Goal: Navigation & Orientation: Find specific page/section

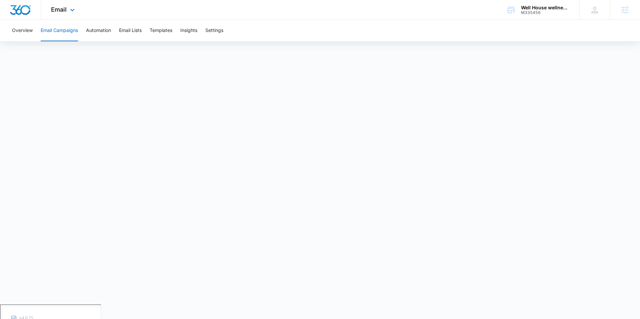
click at [34, 11] on div at bounding box center [20, 10] width 41 height 20
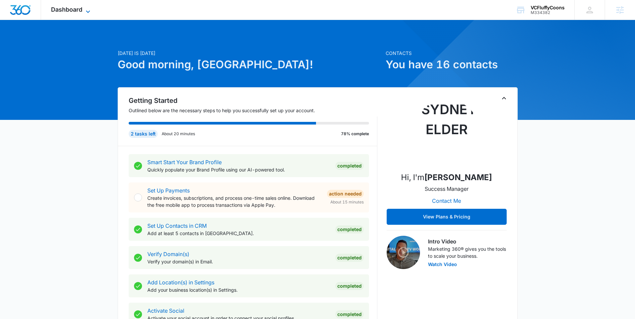
click at [81, 10] on span "Dashboard" at bounding box center [66, 9] width 31 height 7
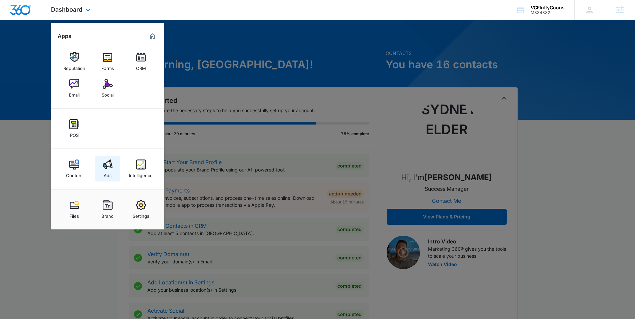
click at [113, 169] on link "Ads" at bounding box center [107, 168] width 25 height 25
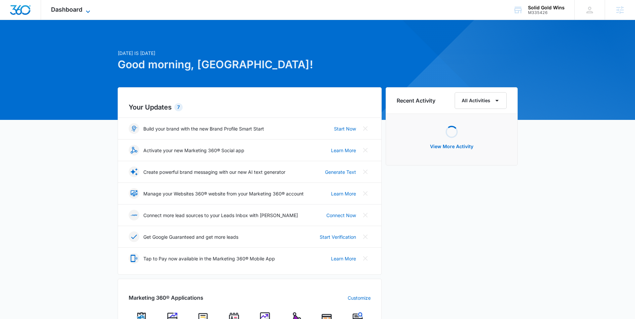
click at [73, 12] on span "Dashboard" at bounding box center [66, 9] width 31 height 7
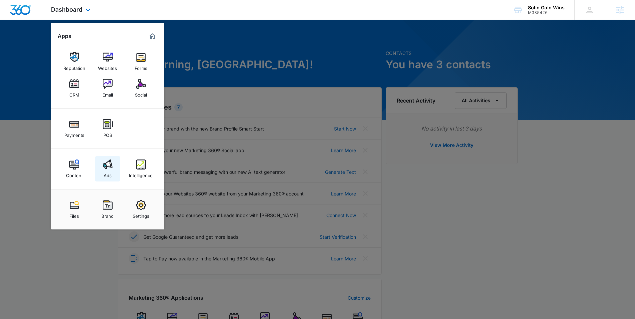
click at [112, 168] on img at bounding box center [108, 165] width 10 height 10
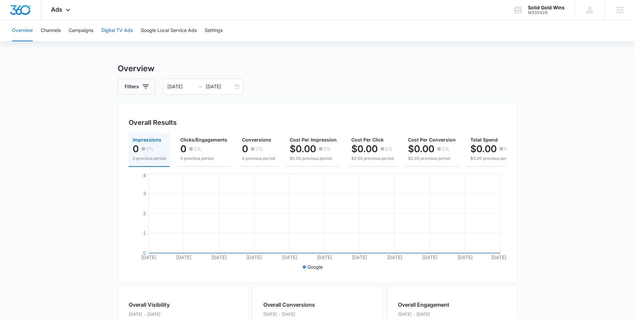
click at [133, 33] on button "Digital TV Ads" at bounding box center [116, 30] width 31 height 21
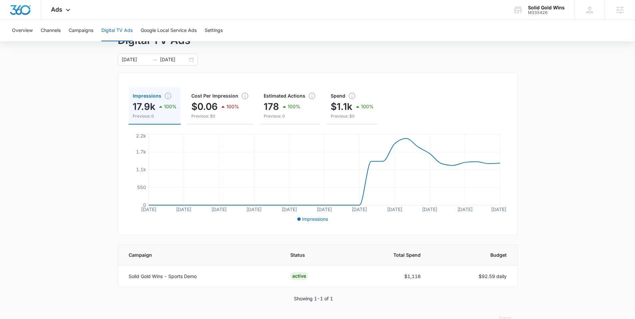
scroll to position [18, 0]
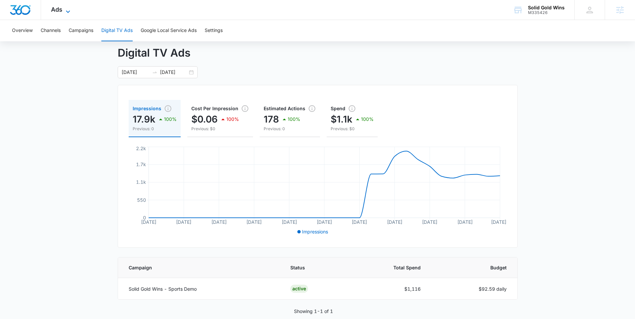
click at [61, 6] on span "Ads" at bounding box center [56, 9] width 11 height 7
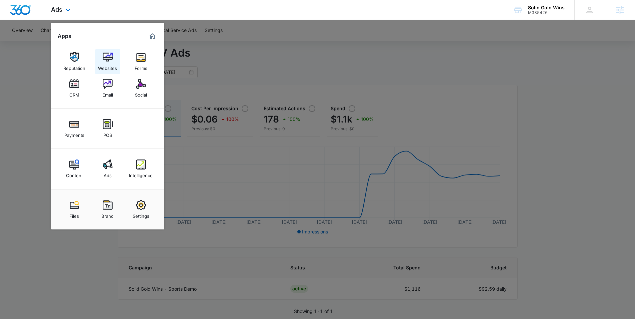
click at [108, 62] on img at bounding box center [108, 57] width 10 height 10
